Goal: Information Seeking & Learning: Learn about a topic

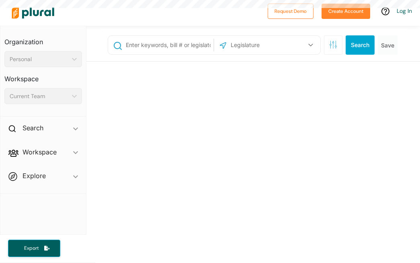
select select "English"
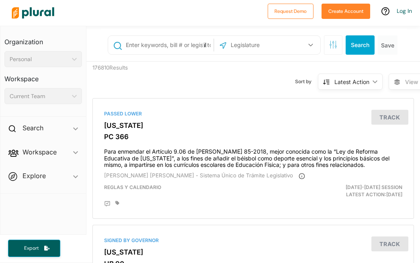
click at [141, 45] on input "text" at bounding box center [168, 44] width 87 height 15
type input "[PERSON_NAME]"
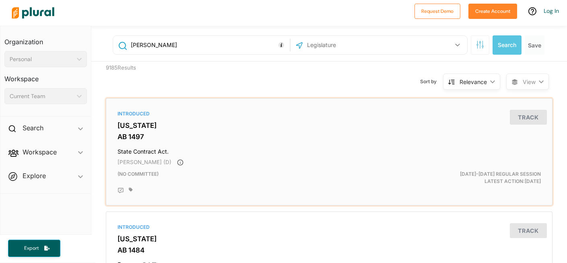
click at [130, 134] on h3 "AB 1497" at bounding box center [328, 137] width 423 height 8
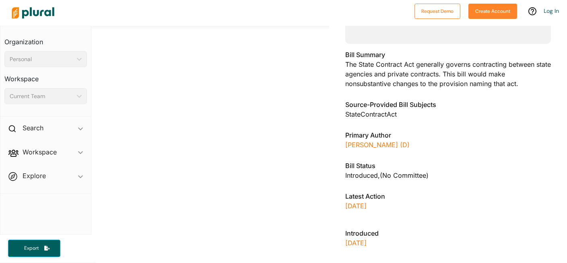
scroll to position [209, 0]
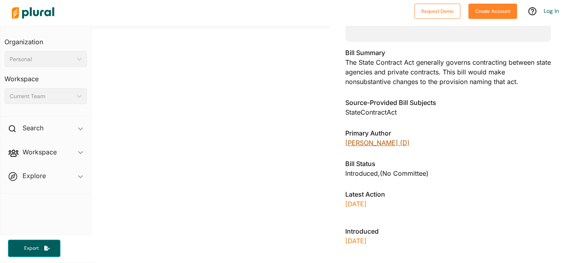
click at [381, 144] on link "[PERSON_NAME] (D)" at bounding box center [377, 143] width 64 height 8
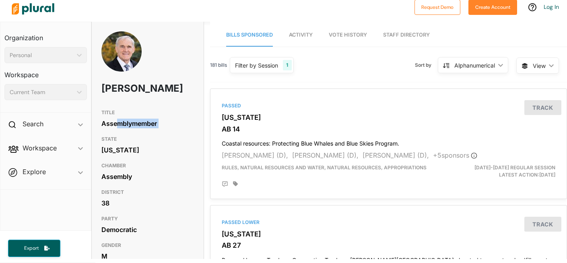
drag, startPoint x: 157, startPoint y: 146, endPoint x: 119, endPoint y: 137, distance: 39.4
click at [119, 137] on div "TITLE Assemblymember STATE [US_STATE] CHAMBER Assembly DISTRICT 38 PARTY Democr…" at bounding box center [148, 184] width 112 height 159
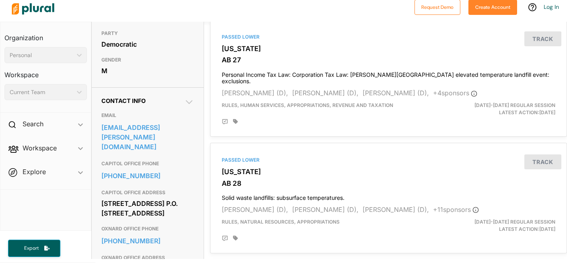
scroll to position [186, 0]
drag, startPoint x: 98, startPoint y: 139, endPoint x: 163, endPoint y: 155, distance: 66.7
click at [163, 155] on div "Contact Info EMAIL [EMAIL_ADDRESS][PERSON_NAME][DOMAIN_NAME] CAPITOL OFFICE PHO…" at bounding box center [148, 190] width 112 height 206
copy link "[EMAIL_ADDRESS][PERSON_NAME][DOMAIN_NAME]"
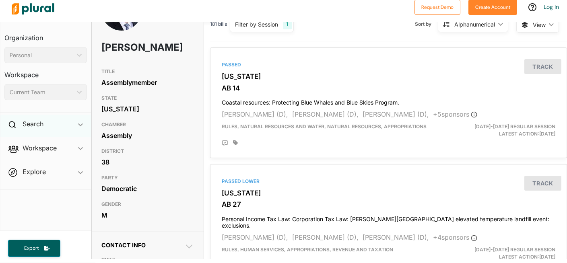
scroll to position [0, 0]
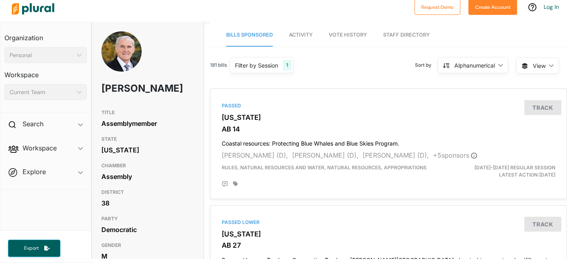
click at [49, 10] on img at bounding box center [33, 9] width 56 height 28
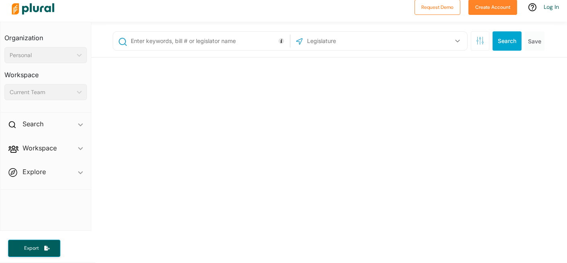
click at [49, 10] on img at bounding box center [33, 9] width 56 height 28
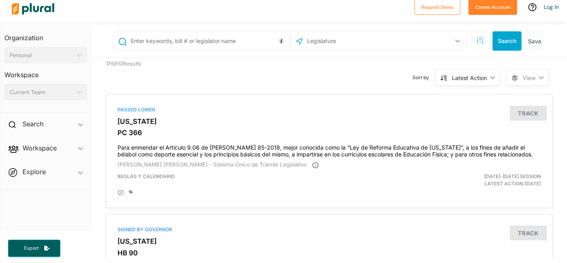
click at [161, 42] on input "text" at bounding box center [209, 40] width 158 height 15
type input "abortion, contraception, pregnancy centers"
click at [420, 39] on icon "button" at bounding box center [457, 40] width 5 height 3
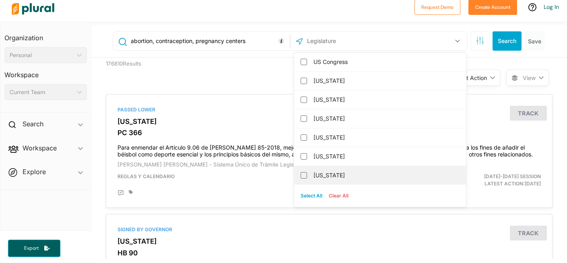
click at [340, 175] on label "[US_STATE]" at bounding box center [385, 175] width 144 height 12
click at [307, 175] on input "[US_STATE]" at bounding box center [304, 175] width 6 height 6
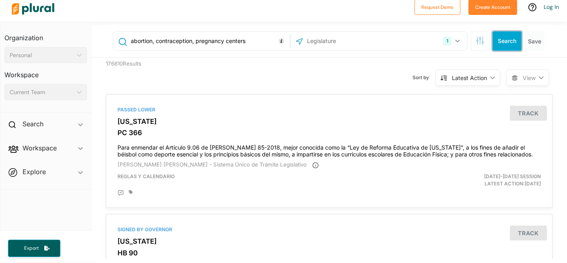
click at [420, 40] on button "Search" at bounding box center [506, 40] width 29 height 19
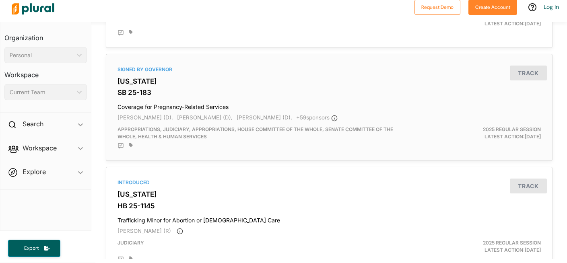
scroll to position [154, 0]
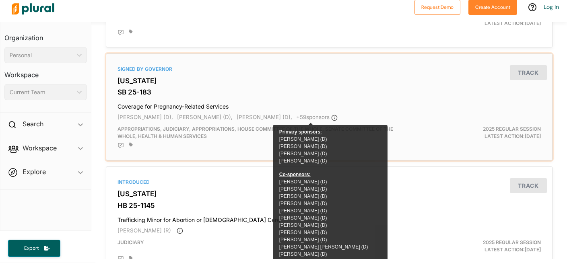
click at [302, 117] on span "+ 59 sponsor s" at bounding box center [316, 117] width 41 height 6
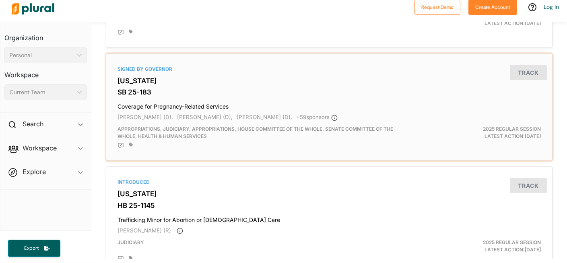
click at [133, 83] on h3 "[US_STATE]" at bounding box center [328, 81] width 423 height 8
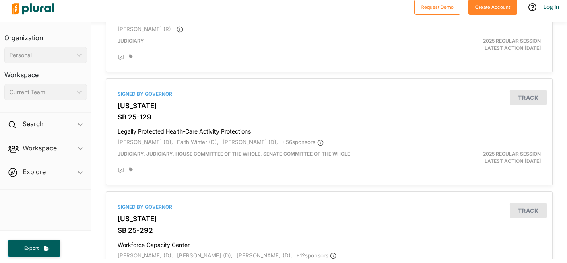
scroll to position [357, 0]
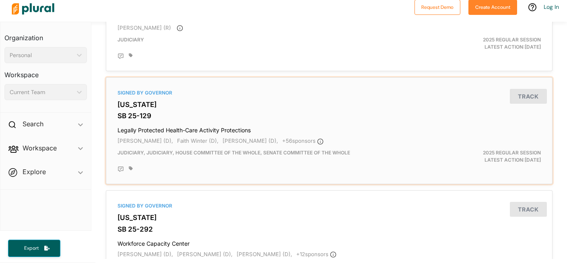
click at [130, 113] on h3 "SB 25-129" at bounding box center [328, 116] width 423 height 8
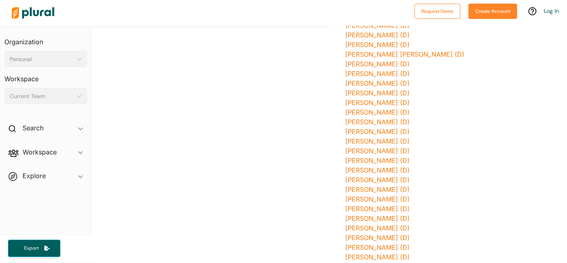
scroll to position [1032, 0]
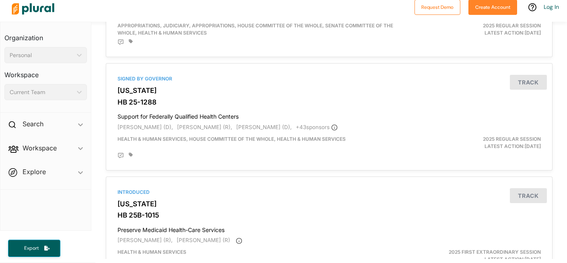
scroll to position [1504, 0]
click at [141, 105] on h3 "HB 25-1288" at bounding box center [328, 102] width 423 height 8
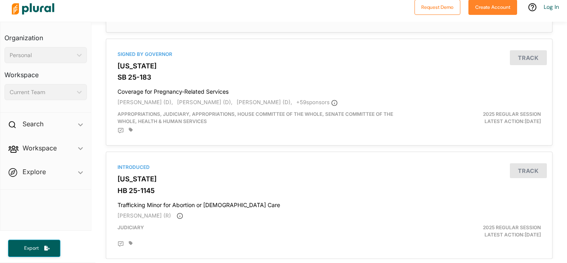
scroll to position [169, 0]
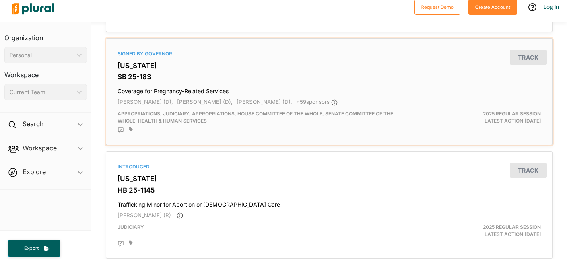
click at [137, 77] on h3 "SB 25-183" at bounding box center [328, 77] width 423 height 8
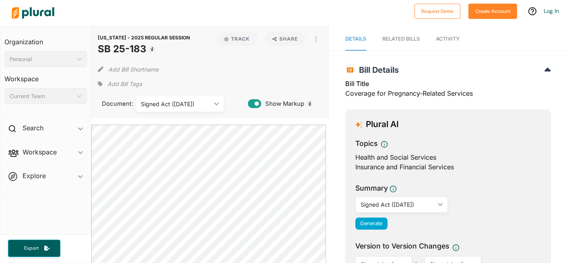
click at [394, 40] on div "RELATED BILLS" at bounding box center [400, 39] width 37 height 8
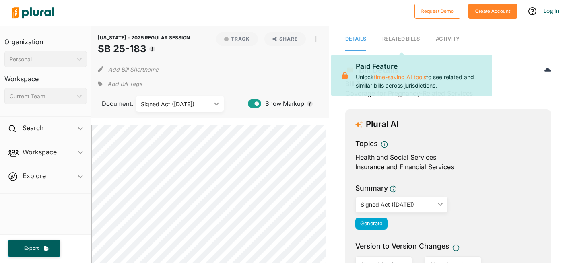
click at [394, 40] on div "RELATED BILLS" at bounding box center [400, 39] width 37 height 8
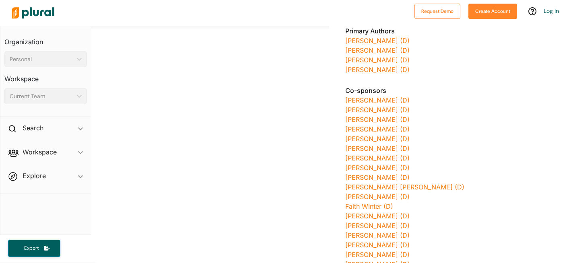
scroll to position [503, 0]
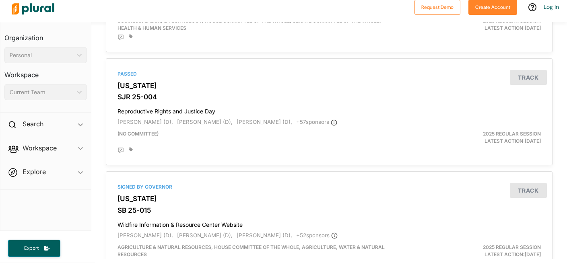
scroll to position [1203, 0]
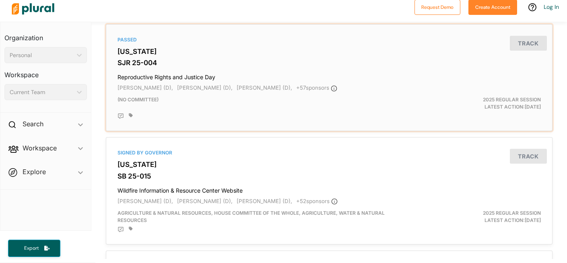
click at [125, 64] on h3 "SJR 25-004" at bounding box center [328, 63] width 423 height 8
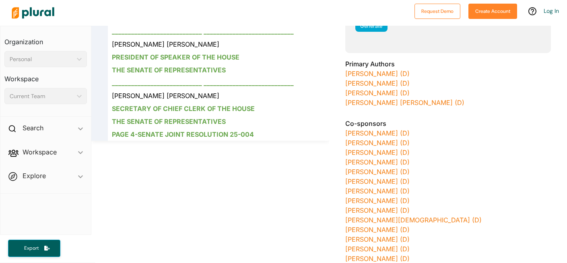
scroll to position [246, 0]
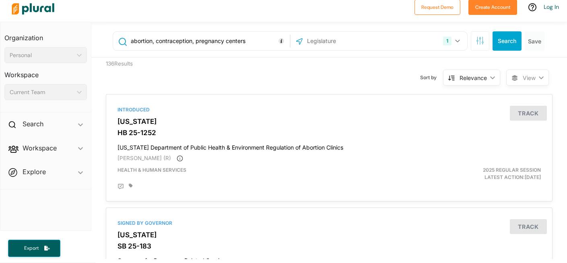
drag, startPoint x: 256, startPoint y: 39, endPoint x: 128, endPoint y: 39, distance: 128.3
click at [128, 39] on div "abortion, contraception, pregnancy centers" at bounding box center [201, 40] width 173 height 15
type input "[PERSON_NAME]"
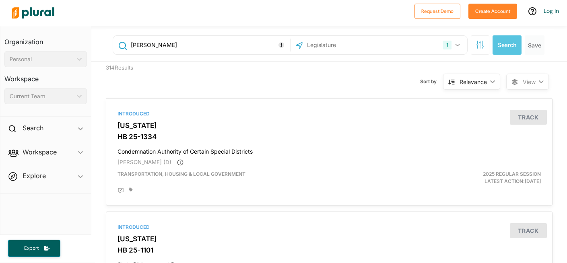
click at [170, 44] on input "[PERSON_NAME]" at bounding box center [209, 44] width 158 height 15
drag, startPoint x: 170, startPoint y: 44, endPoint x: 124, endPoint y: 43, distance: 46.7
click at [124, 43] on div "[PERSON_NAME]" at bounding box center [201, 44] width 173 height 15
type input "abortion, contraception, pregnancy"
click at [420, 46] on icon "button" at bounding box center [457, 44] width 5 height 3
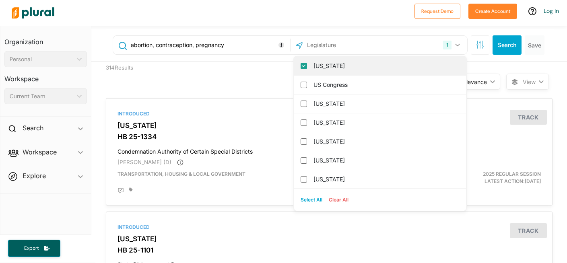
click at [301, 66] on input "[US_STATE]" at bounding box center [304, 66] width 6 height 6
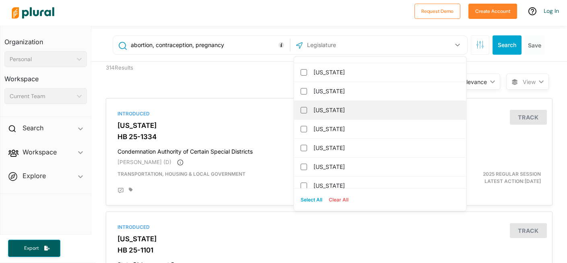
scroll to position [55, 0]
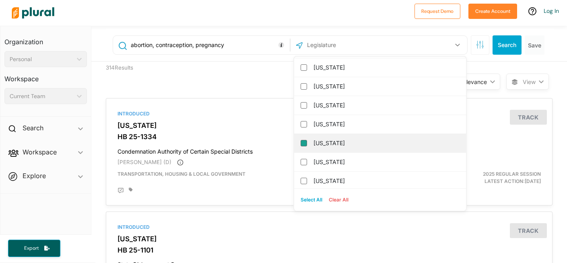
click at [301, 144] on input "[US_STATE]" at bounding box center [304, 143] width 6 height 6
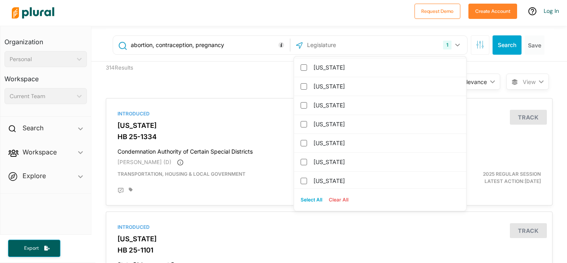
scroll to position [0, 0]
click at [420, 47] on button "Search" at bounding box center [506, 44] width 29 height 19
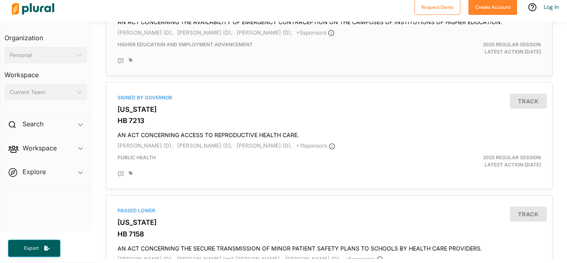
scroll to position [127, 0]
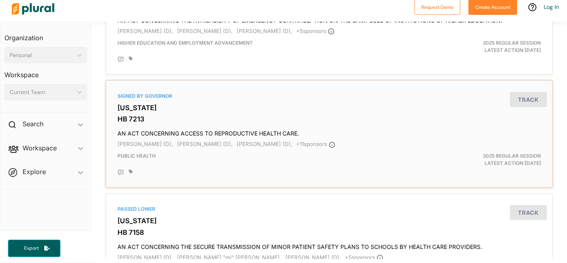
click at [123, 116] on h3 "HB 7213" at bounding box center [328, 119] width 423 height 8
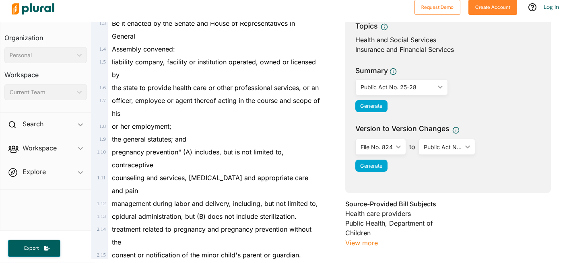
scroll to position [119, 0]
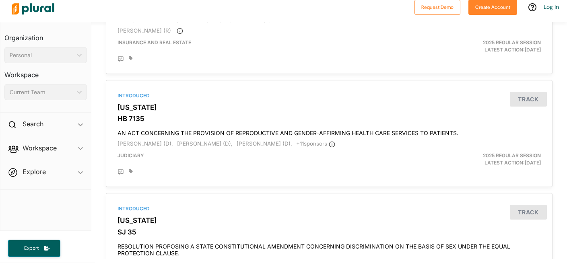
scroll to position [1148, 0]
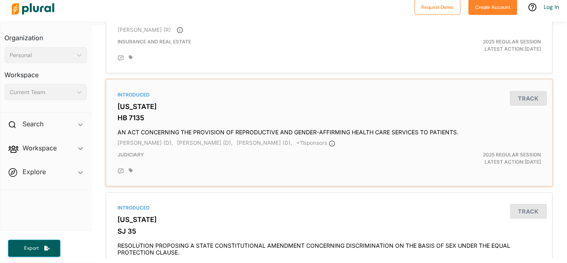
click at [132, 111] on h3 "[US_STATE]" at bounding box center [328, 107] width 423 height 8
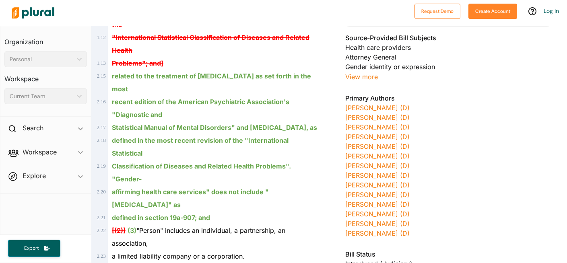
scroll to position [294, 0]
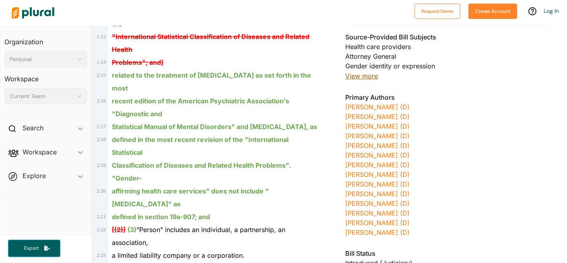
click at [360, 77] on button "View more" at bounding box center [361, 76] width 33 height 10
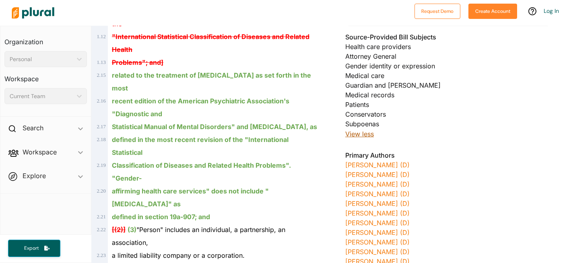
click at [364, 135] on button "View less" at bounding box center [359, 134] width 29 height 10
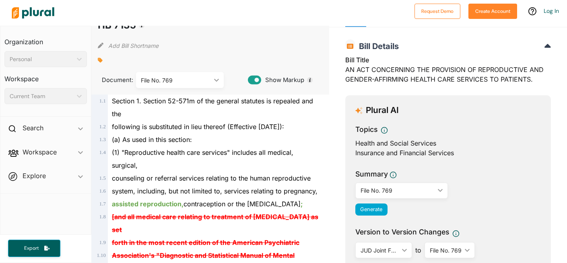
scroll to position [0, 0]
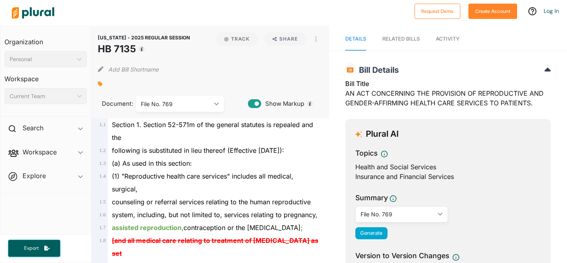
click at [32, 9] on img at bounding box center [33, 13] width 56 height 28
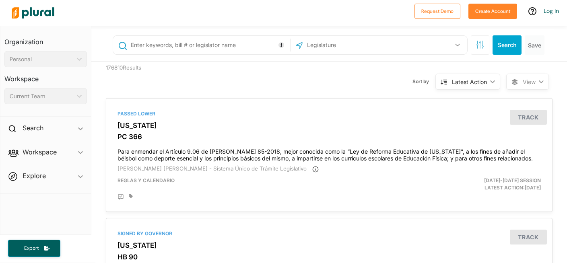
click at [241, 44] on input "text" at bounding box center [209, 44] width 158 height 15
type input "abortion"
click at [334, 45] on input "text" at bounding box center [349, 44] width 86 height 15
click at [420, 45] on button "button" at bounding box center [457, 44] width 15 height 15
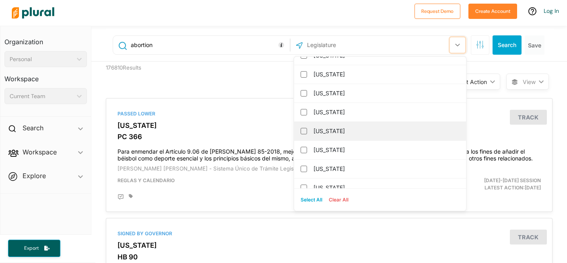
scroll to position [56, 0]
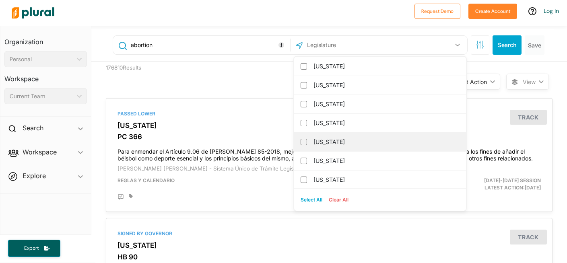
click at [321, 143] on label "[US_STATE]" at bounding box center [385, 142] width 144 height 12
click at [307, 143] on input "[US_STATE]" at bounding box center [304, 142] width 6 height 6
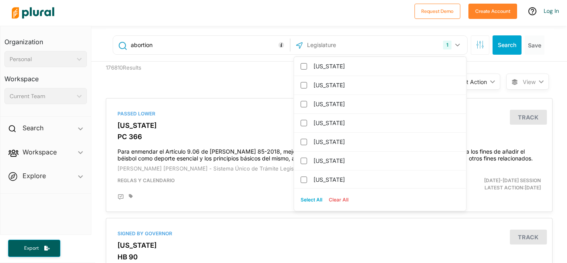
scroll to position [0, 0]
click at [420, 45] on button "Search" at bounding box center [506, 44] width 29 height 19
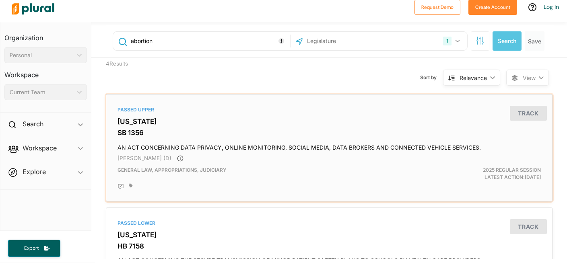
click at [124, 128] on div "Passed [GEOGRAPHIC_DATA][US_STATE] SB 1356 AN ACT CONCERNING DATA PRIVACY, ONLI…" at bounding box center [328, 148] width 439 height 100
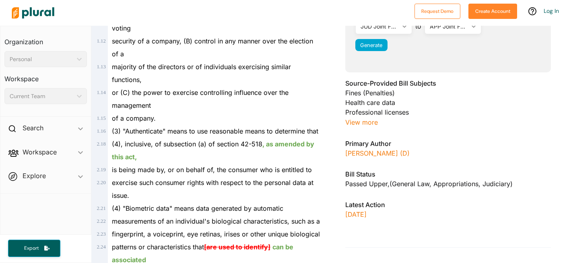
scroll to position [278, 0]
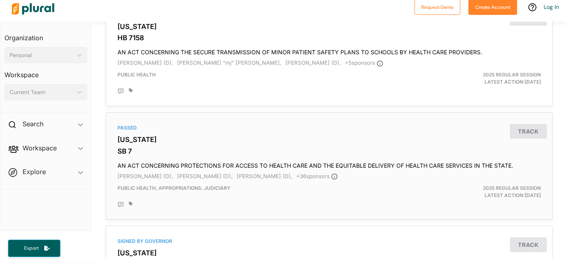
scroll to position [211, 0]
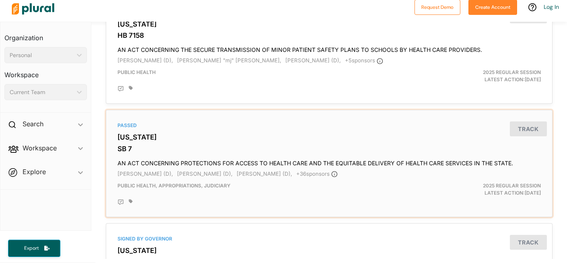
click at [129, 137] on h3 "[US_STATE]" at bounding box center [328, 137] width 423 height 8
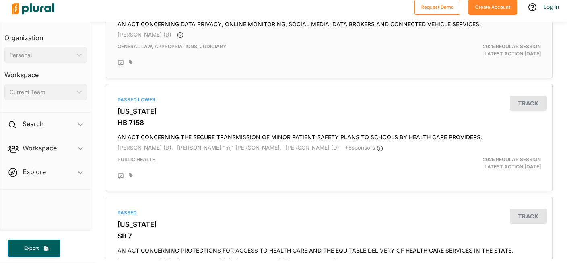
scroll to position [125, 0]
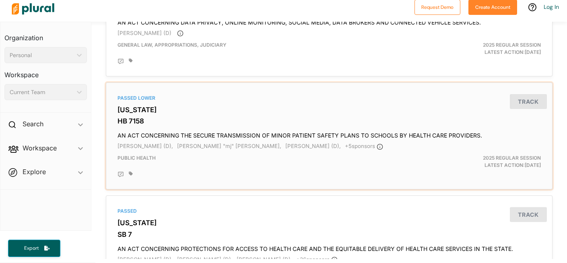
click at [129, 121] on h3 "HB 7158" at bounding box center [328, 121] width 423 height 8
